Goal: Navigation & Orientation: Find specific page/section

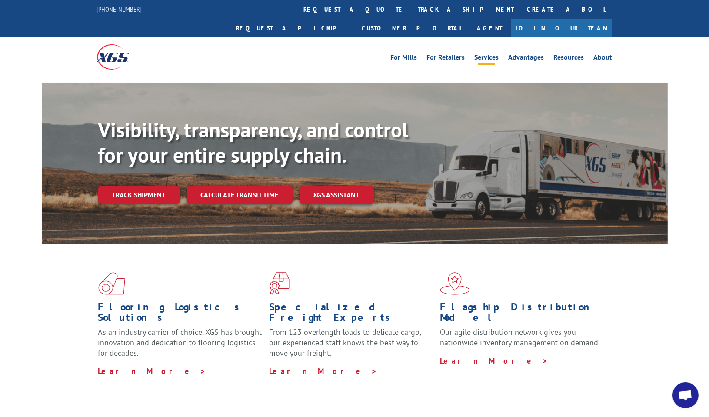
click at [489, 54] on link "Services" at bounding box center [487, 59] width 24 height 10
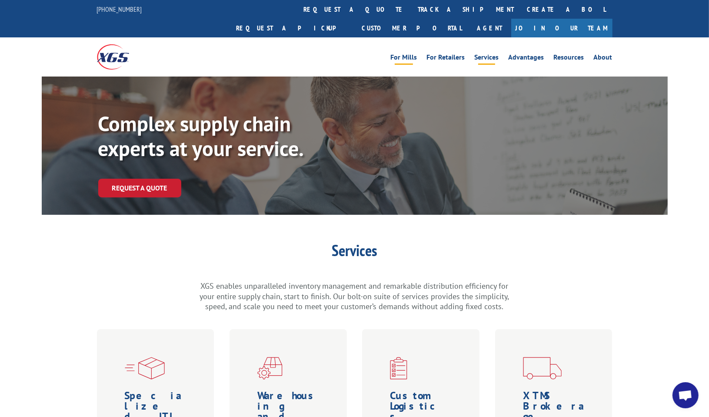
click at [405, 54] on link "For Mills" at bounding box center [404, 59] width 27 height 10
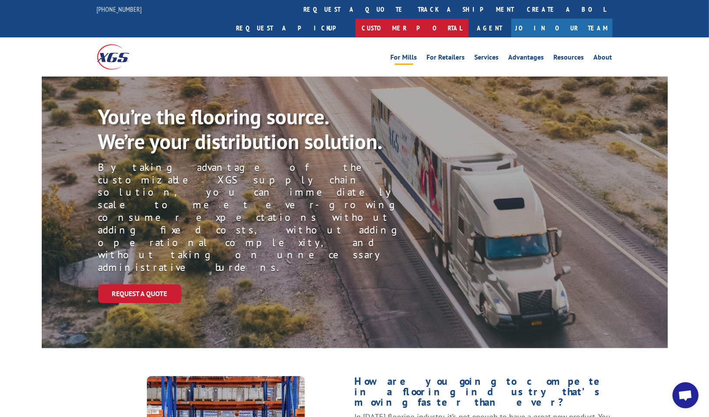
click at [469, 19] on link "Customer Portal" at bounding box center [412, 28] width 113 height 19
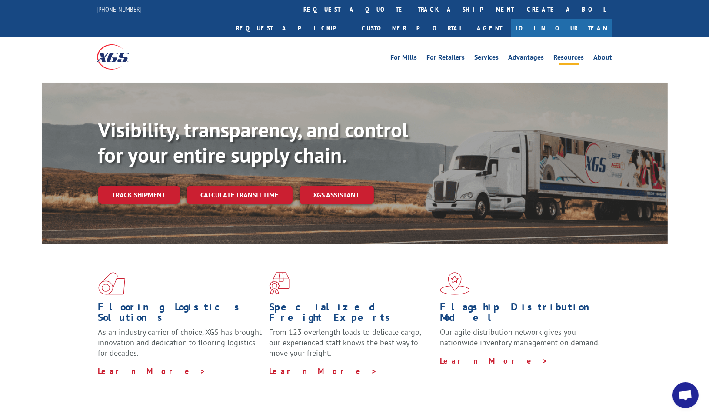
click at [574, 54] on link "Resources" at bounding box center [569, 59] width 30 height 10
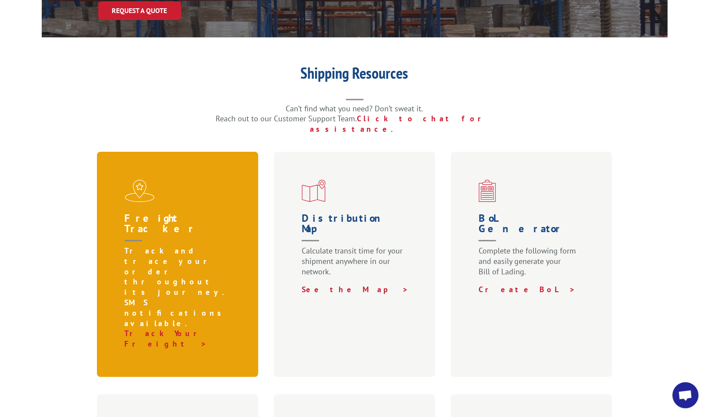
scroll to position [174, 0]
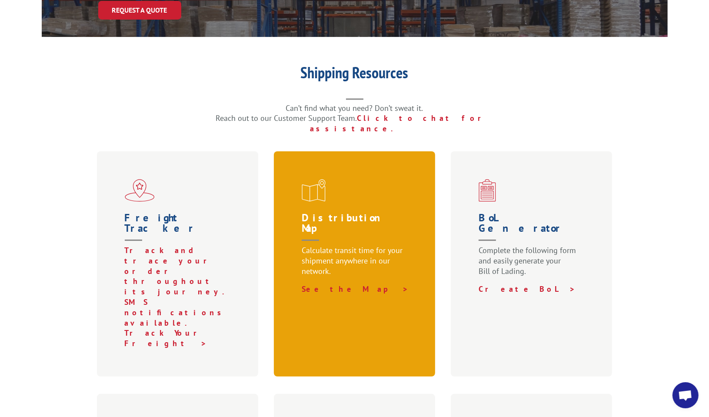
click at [351, 245] on p "Calculate transit time for your shipment anywhere in our network." at bounding box center [357, 264] width 110 height 39
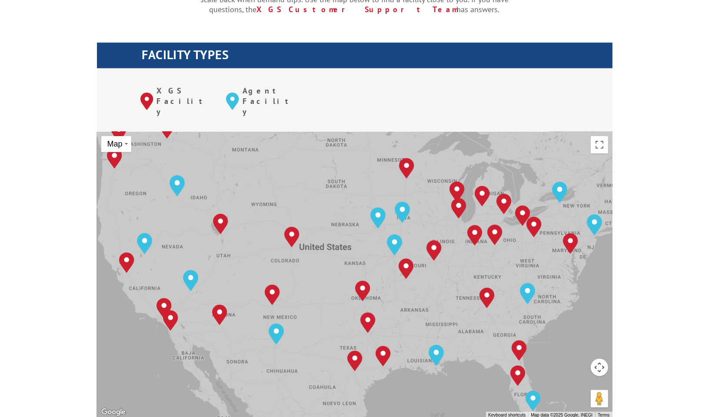
scroll to position [304, 0]
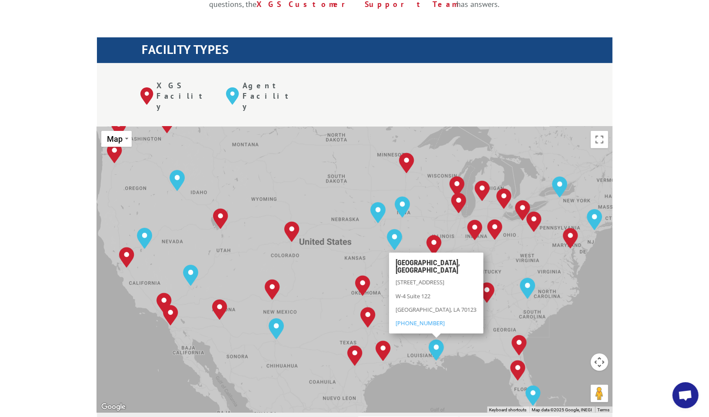
click at [397, 350] on div "Albuquerque, NM Baltimore, MD Boise, ID Charlotte, NC Chicago, IL Chino, CA Cle…" at bounding box center [355, 269] width 516 height 286
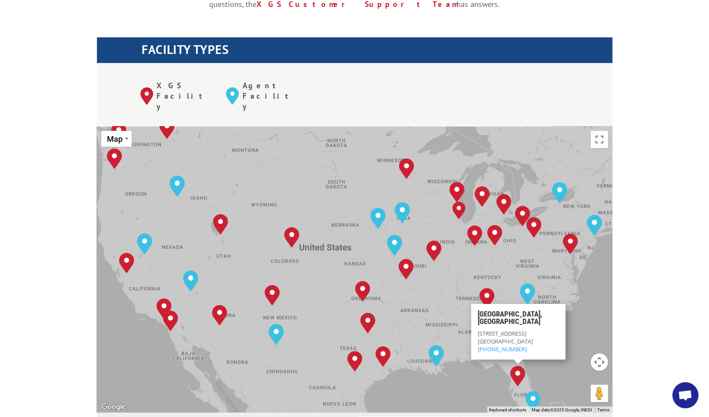
click at [450, 344] on div "Albuquerque, NM Baltimore, MD Boise, ID Charlotte, NC Chicago, IL Chino, CA Cle…" at bounding box center [355, 269] width 516 height 286
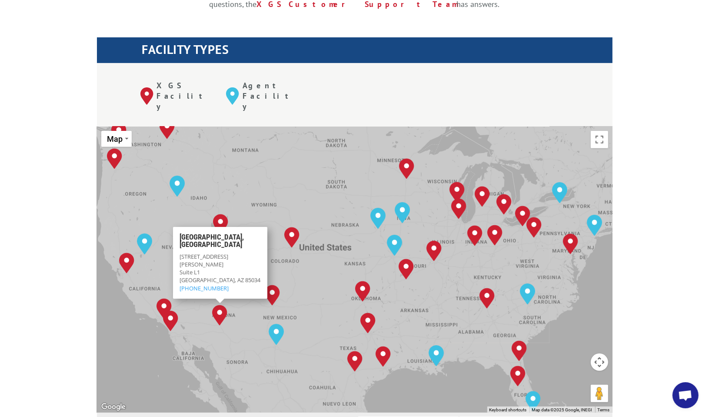
click at [303, 126] on div "Albuquerque, NM Baltimore, MD Boise, ID Charlotte, NC Chicago, IL Chino, CA Cle…" at bounding box center [355, 269] width 516 height 286
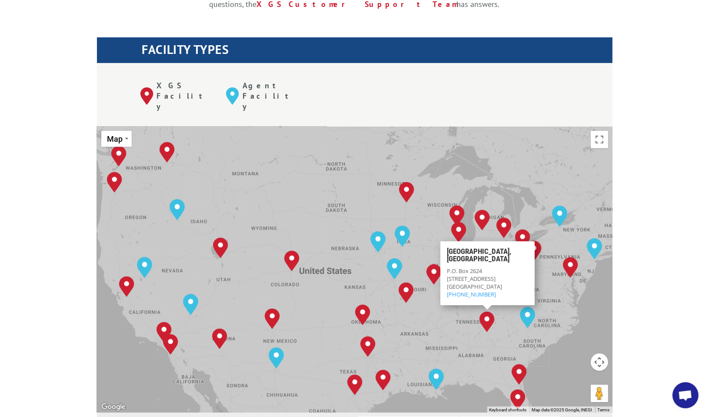
click at [411, 293] on div "Albuquerque, NM Baltimore, MD Boise, ID Charlotte, NC Chicago, IL Chino, CA Cle…" at bounding box center [355, 269] width 516 height 286
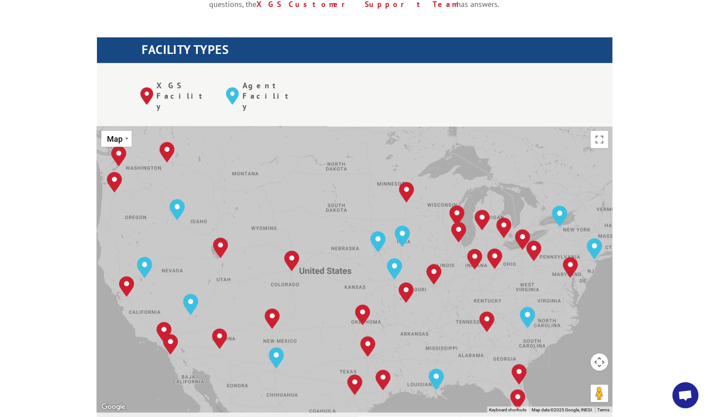
click at [411, 293] on div "Albuquerque, NM Baltimore, MD Boise, ID Charlotte, NC Chicago, IL Chino, CA Cle…" at bounding box center [355, 269] width 516 height 286
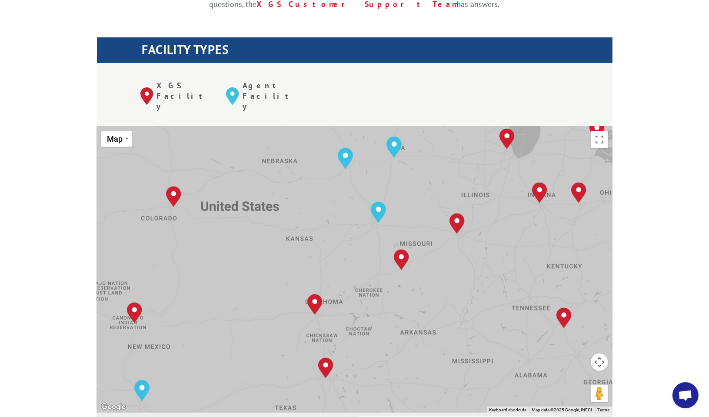
click at [423, 293] on div "Albuquerque, NM Baltimore, MD Boise, ID Charlotte, NC Chicago, IL Chino, CA Cle…" at bounding box center [355, 269] width 516 height 286
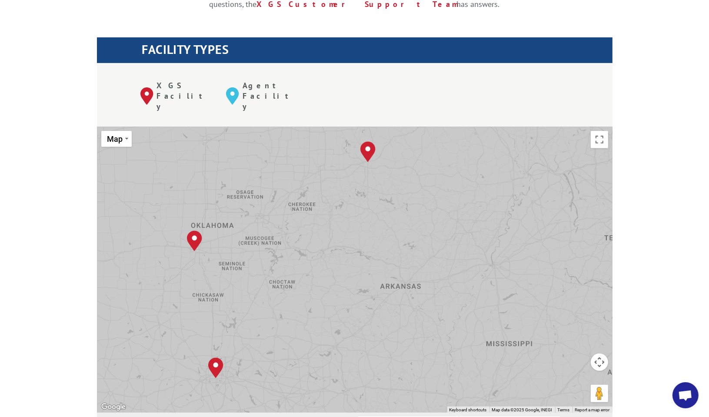
drag, startPoint x: 428, startPoint y: 301, endPoint x: 413, endPoint y: 256, distance: 47.4
click at [413, 256] on div "Albuquerque, NM Baltimore, MD Boise, ID Charlotte, NC Chicago, IL Chino, CA Cle…" at bounding box center [355, 269] width 516 height 286
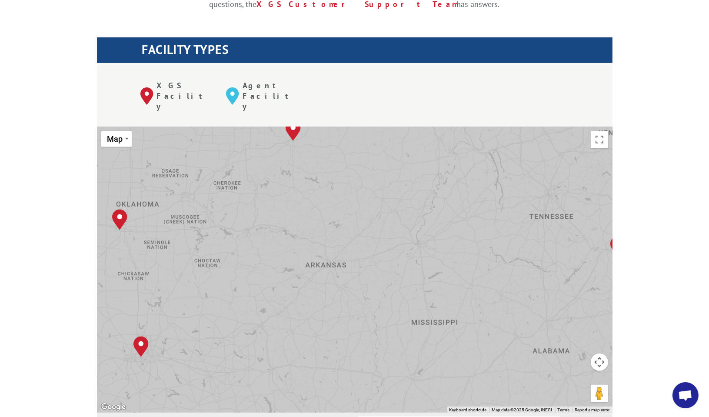
drag, startPoint x: 524, startPoint y: 309, endPoint x: 409, endPoint y: 283, distance: 117.5
click at [409, 283] on div "Albuquerque, NM Baltimore, MD Boise, ID Charlotte, NC Chicago, IL Chino, CA Cle…" at bounding box center [355, 269] width 516 height 286
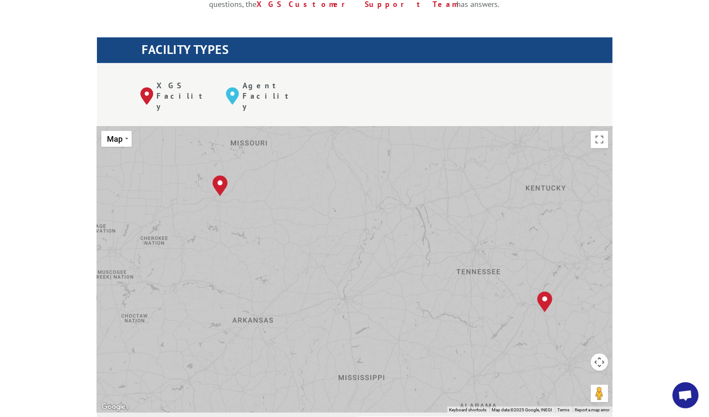
drag, startPoint x: 422, startPoint y: 208, endPoint x: 438, endPoint y: 274, distance: 68.3
click at [438, 274] on div "Albuquerque, NM Baltimore, MD Boise, ID Charlotte, NC Chicago, IL Chino, CA Cle…" at bounding box center [355, 269] width 516 height 286
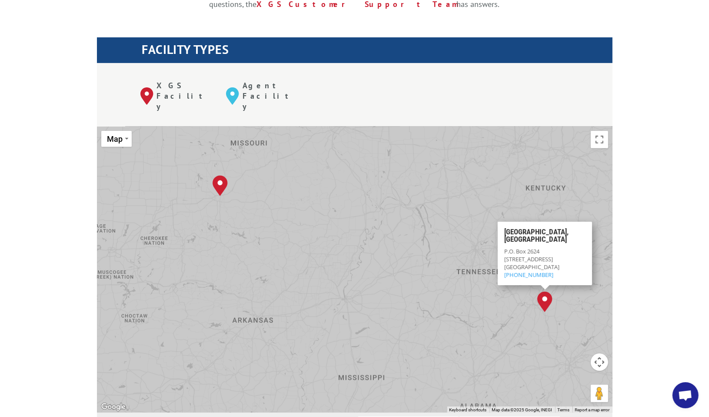
click at [363, 272] on div "Albuquerque, NM Baltimore, MD Boise, ID Charlotte, NC Chicago, IL Chino, CA Cle…" at bounding box center [355, 269] width 516 height 286
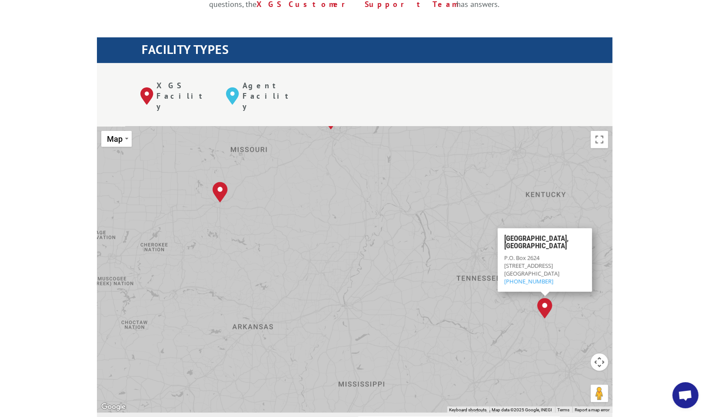
click at [393, 182] on div "Albuquerque, NM Baltimore, MD Boise, ID Charlotte, NC Chicago, IL Chino, CA Cle…" at bounding box center [355, 269] width 516 height 286
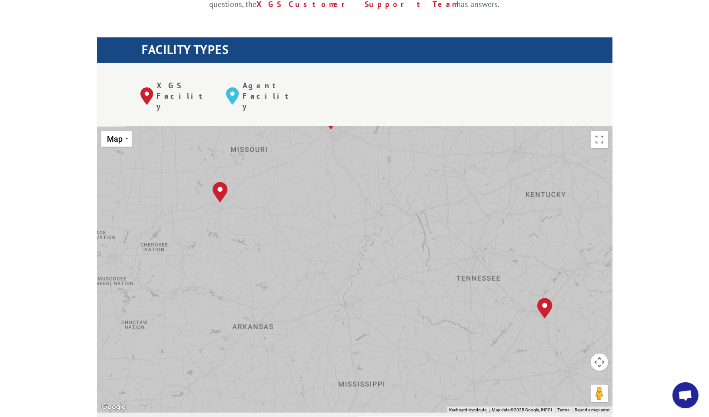
click at [393, 182] on div "Albuquerque, NM Baltimore, MD Boise, ID Charlotte, NC Chicago, IL Chino, CA Cle…" at bounding box center [355, 269] width 516 height 286
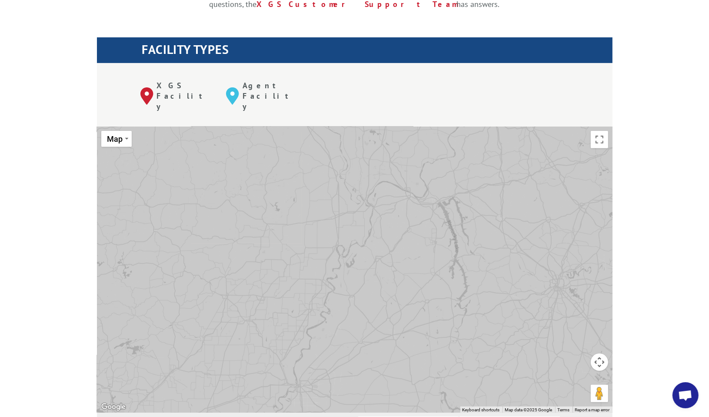
click at [393, 182] on div "Albuquerque, NM Baltimore, MD Boise, ID Charlotte, NC Chicago, IL Chino, CA Cle…" at bounding box center [355, 269] width 516 height 286
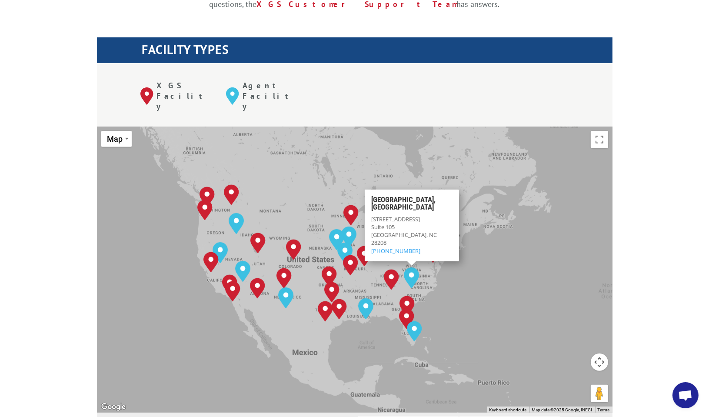
drag, startPoint x: 530, startPoint y: 194, endPoint x: 512, endPoint y: 246, distance: 55.7
click at [512, 246] on div "Albuquerque, NM Baltimore, MD Boise, ID Charlotte, NC Chicago, IL Chino, CA Cle…" at bounding box center [355, 269] width 516 height 286
click at [513, 231] on div "Albuquerque, NM Baltimore, MD Boise, ID Charlotte, NC Chicago, IL Chino, CA Cle…" at bounding box center [355, 269] width 516 height 286
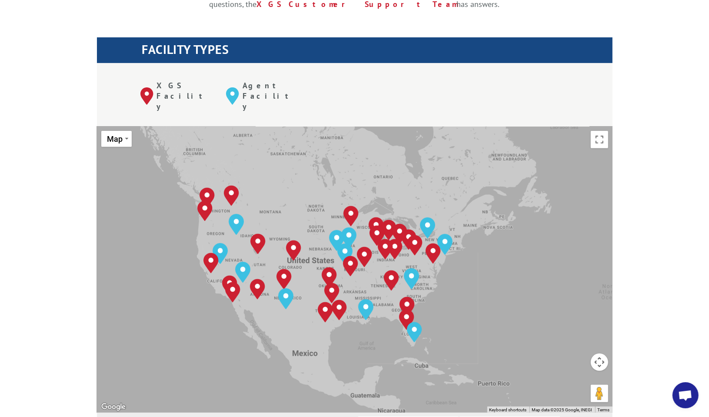
click at [501, 241] on div "Albuquerque, NM Baltimore, MD Boise, ID Charlotte, NC Chicago, IL Chino, CA Cle…" at bounding box center [355, 269] width 516 height 286
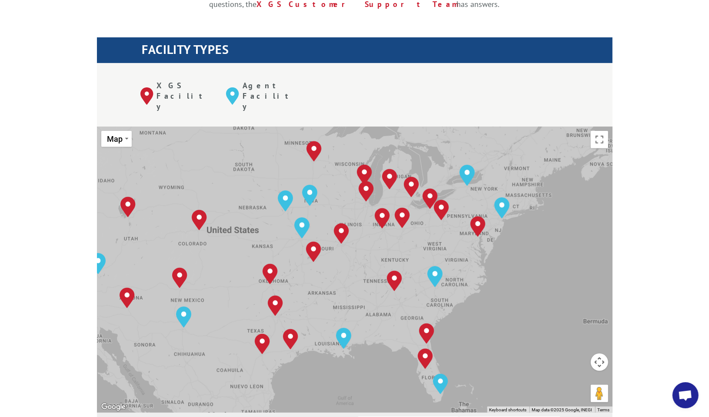
drag, startPoint x: 442, startPoint y: 233, endPoint x: 555, endPoint y: 227, distance: 113.2
click at [555, 227] on div "Albuquerque, NM Baltimore, MD Boise, ID Charlotte, NC Chicago, IL Chino, CA Cle…" at bounding box center [355, 269] width 516 height 286
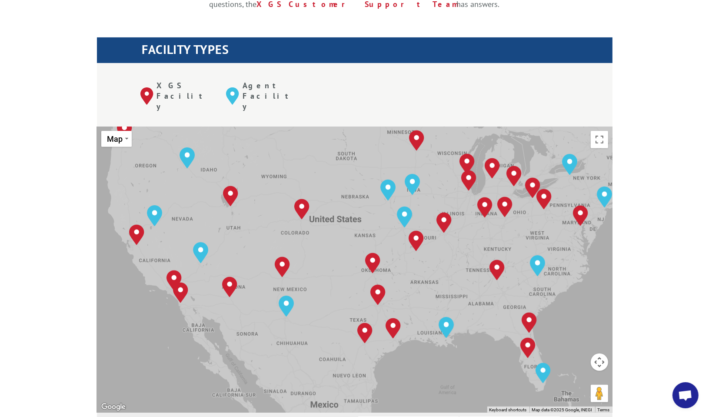
drag, startPoint x: 155, startPoint y: 322, endPoint x: 258, endPoint y: 311, distance: 104.0
click at [258, 311] on div "Albuquerque, NM Baltimore, MD Boise, ID Charlotte, NC Chicago, IL Chino, CA Cle…" at bounding box center [355, 269] width 516 height 286
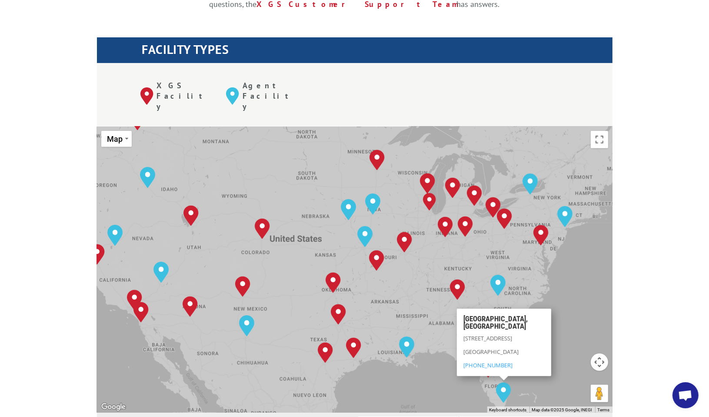
click at [404, 346] on div "Albuquerque, NM Baltimore, MD Boise, ID Charlotte, NC Chicago, IL Chino, CA Cle…" at bounding box center [355, 269] width 516 height 286
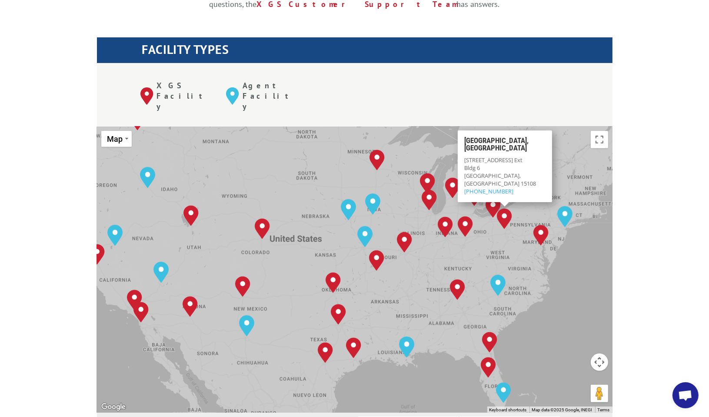
click at [62, 57] on div "The most powerful map in the flooring industry. Our nationwide network lets you…" at bounding box center [354, 341] width 709 height 831
